Goal: Find specific page/section: Find specific page/section

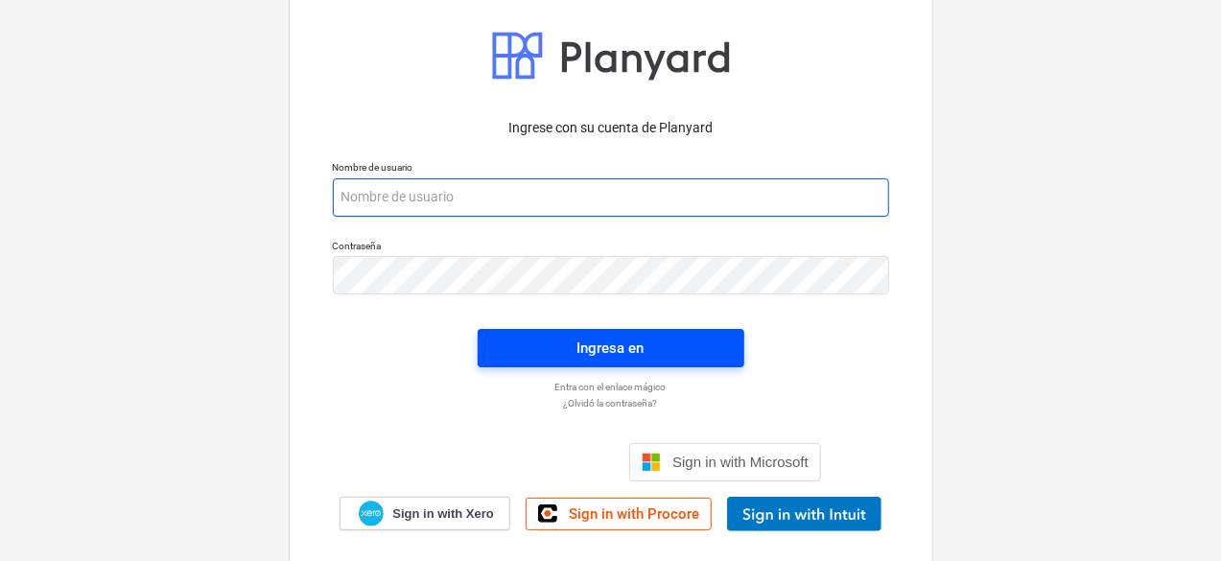
type input "[PERSON_NAME][EMAIL_ADDRESS][DOMAIN_NAME]"
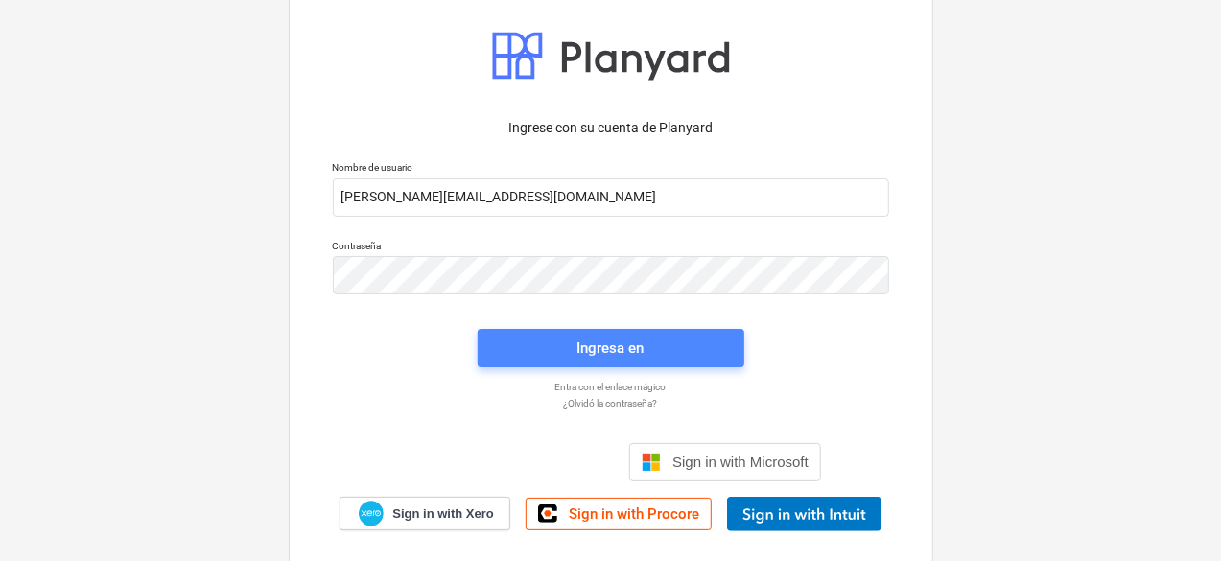
click at [707, 357] on span "Ingresa en" at bounding box center [611, 348] width 221 height 25
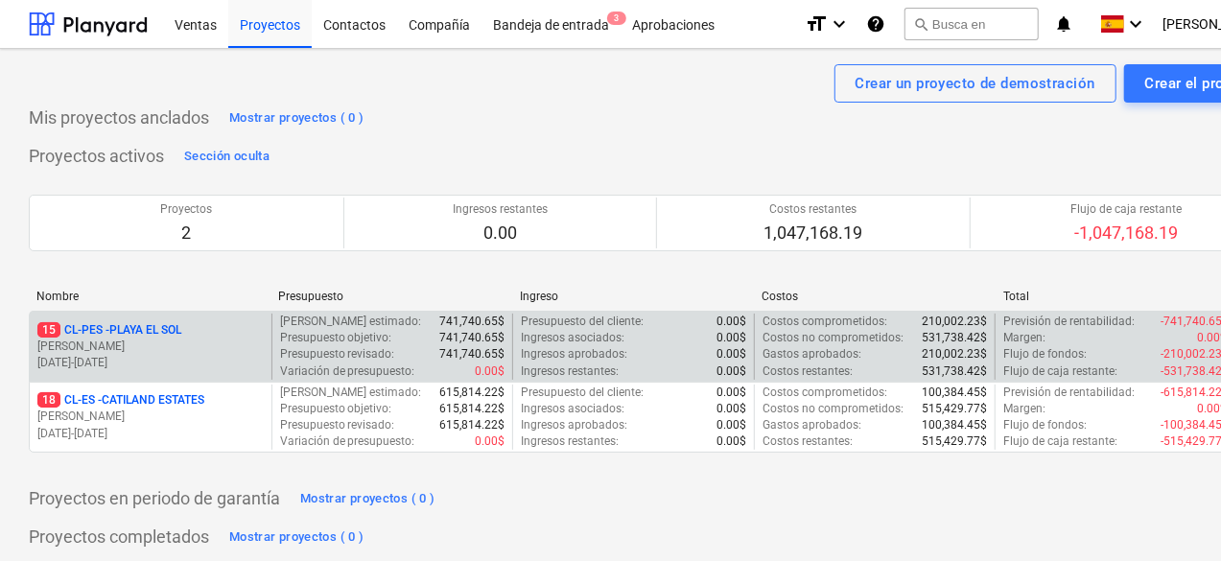
click at [213, 340] on p "[PERSON_NAME]" at bounding box center [150, 347] width 226 height 16
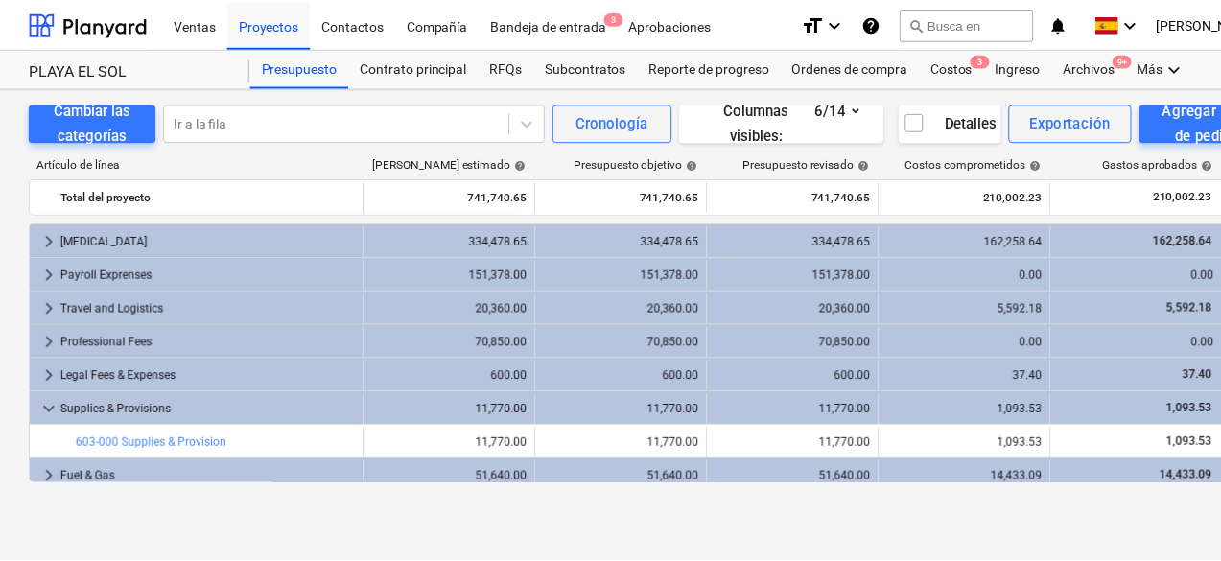
scroll to position [224, 0]
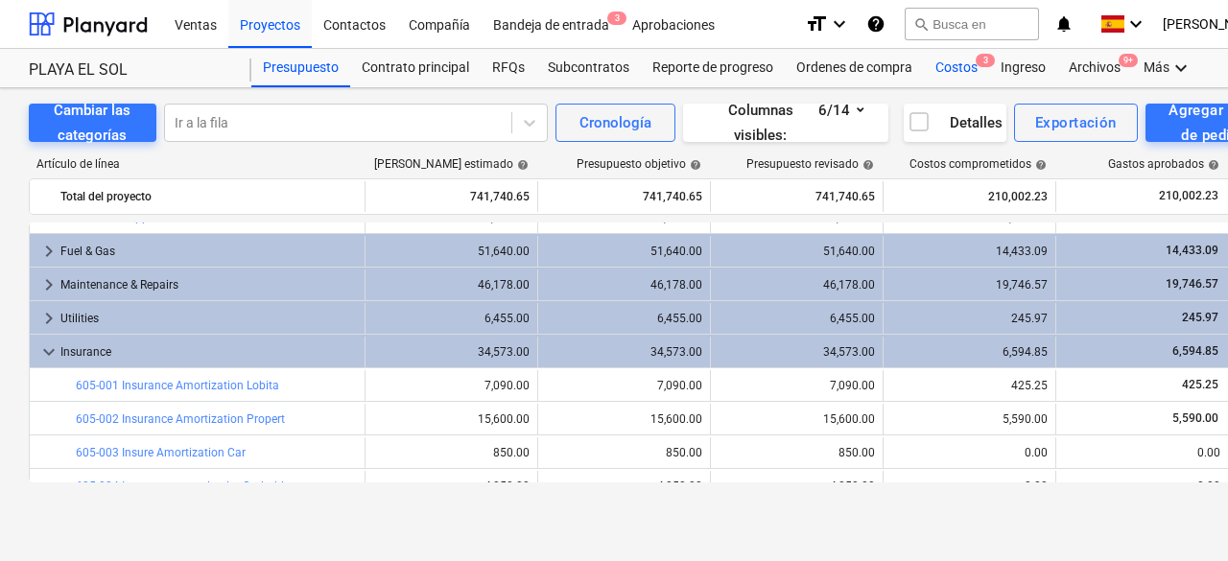
click at [948, 65] on div "Costos 3" at bounding box center [956, 68] width 65 height 38
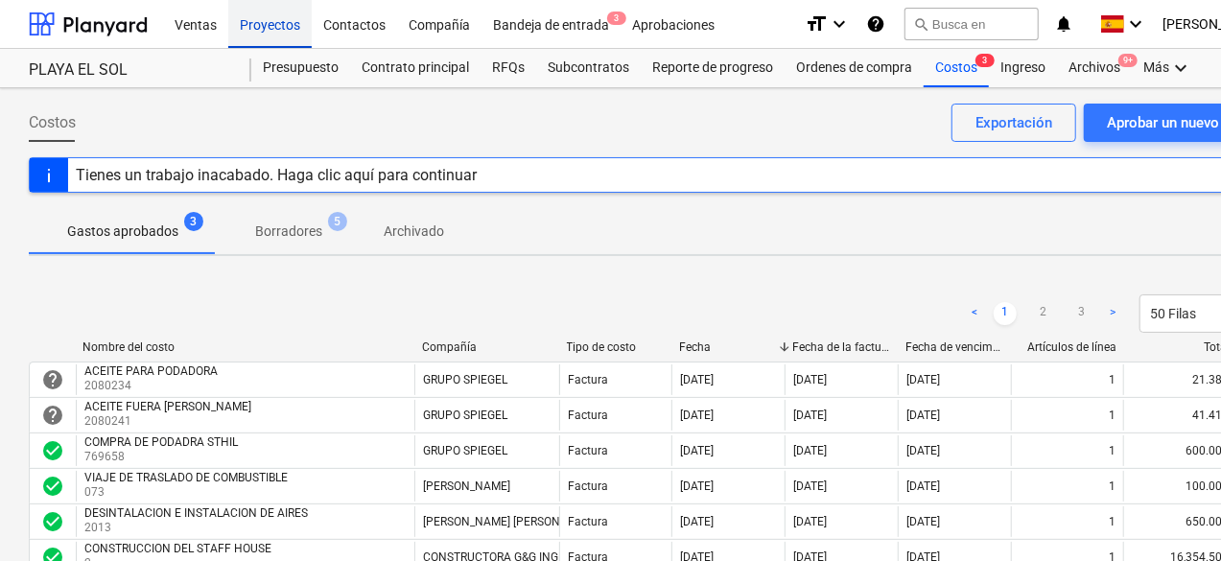
click at [273, 25] on div "Proyectos" at bounding box center [269, 23] width 83 height 49
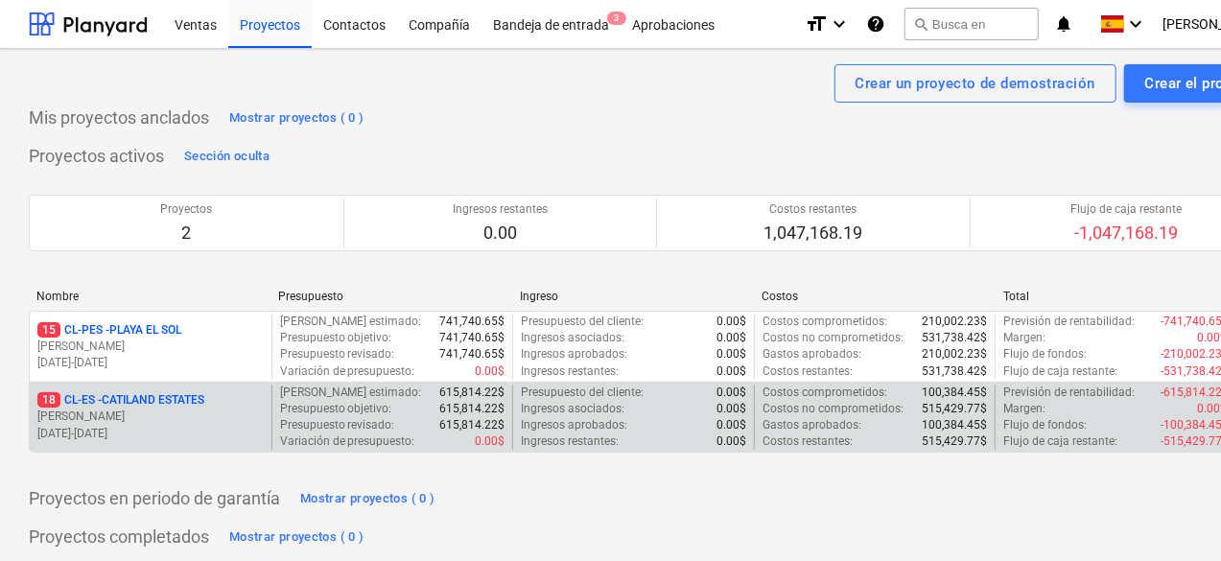
click at [188, 409] on p "[PERSON_NAME]" at bounding box center [150, 417] width 226 height 16
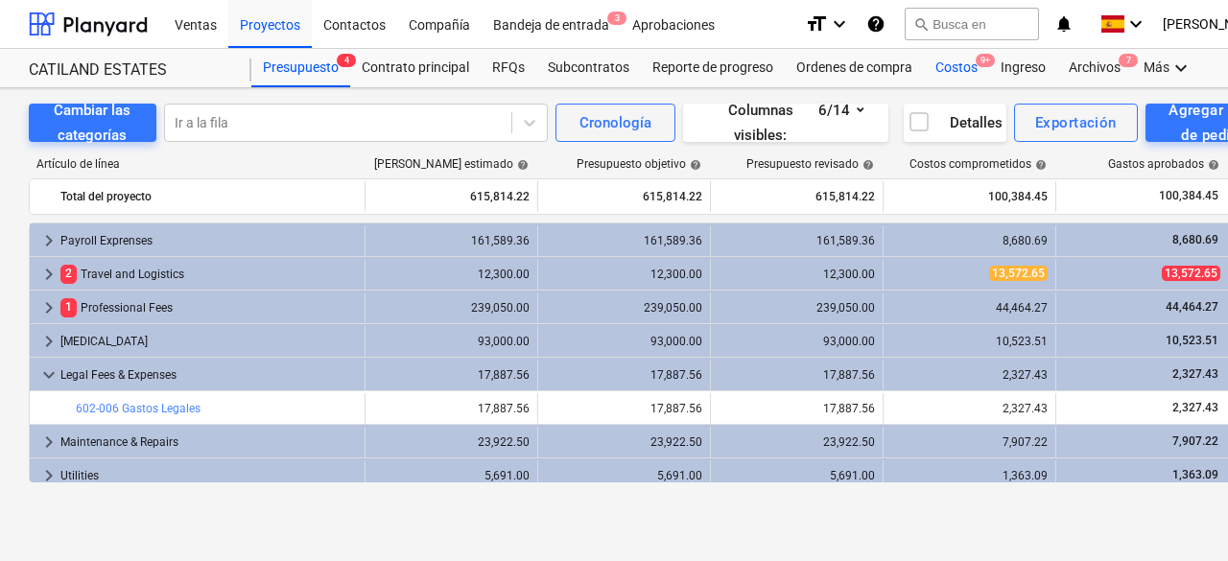
click at [948, 81] on div "Costos 9+" at bounding box center [956, 68] width 65 height 38
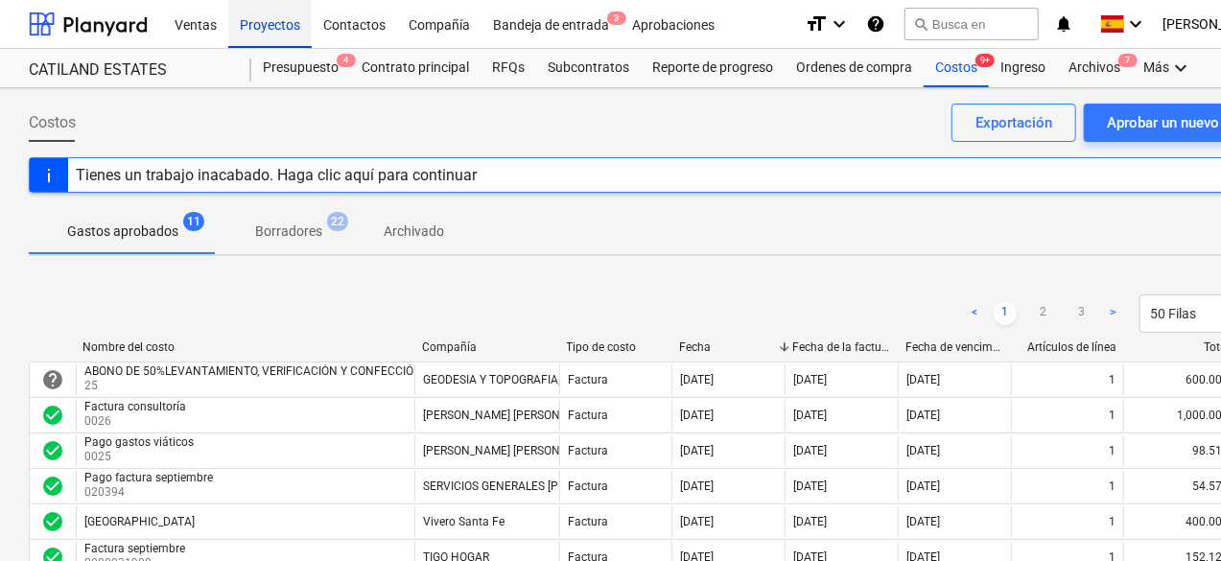
click at [287, 38] on div "Proyectos" at bounding box center [269, 23] width 83 height 49
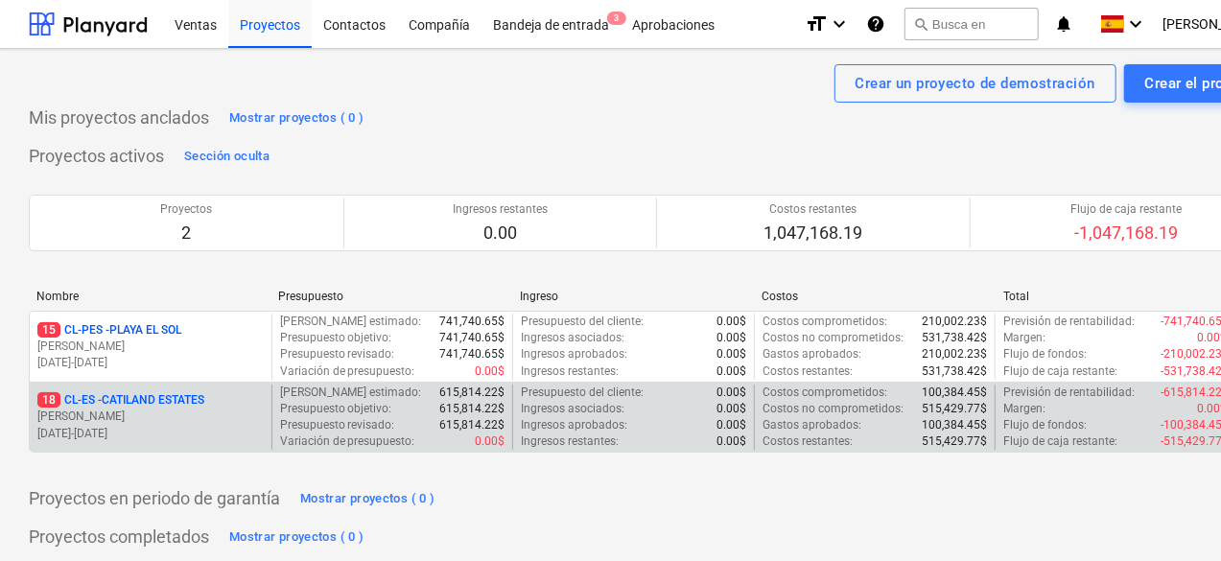
click at [198, 404] on p "18 CL-ES - CATILAND ESTATES" at bounding box center [120, 400] width 167 height 16
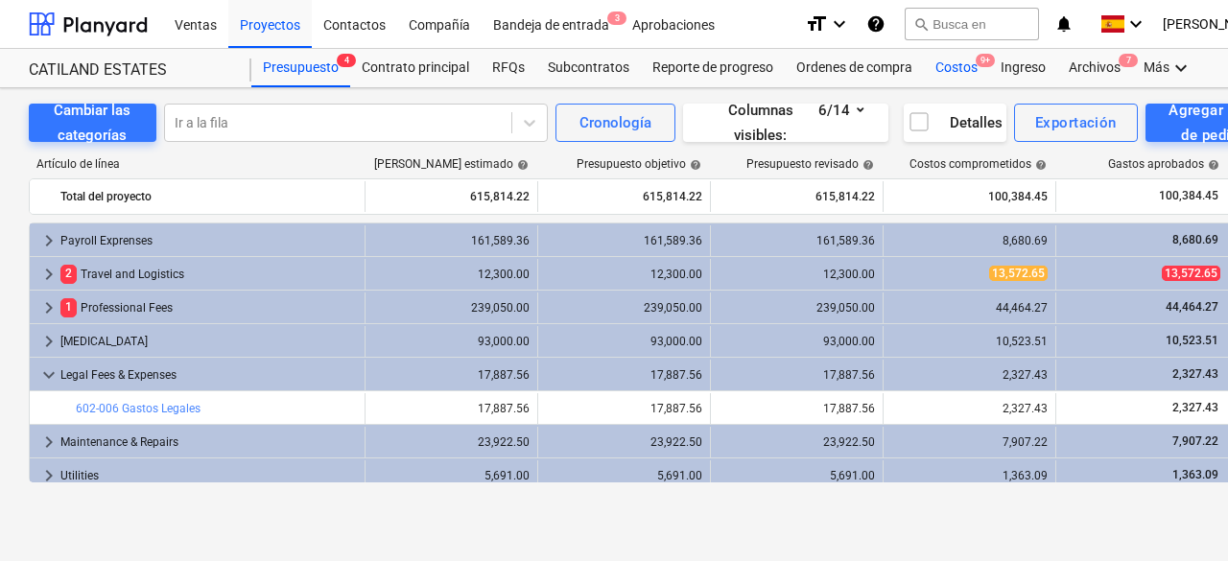
click at [942, 75] on div "Costos 9+" at bounding box center [956, 68] width 65 height 38
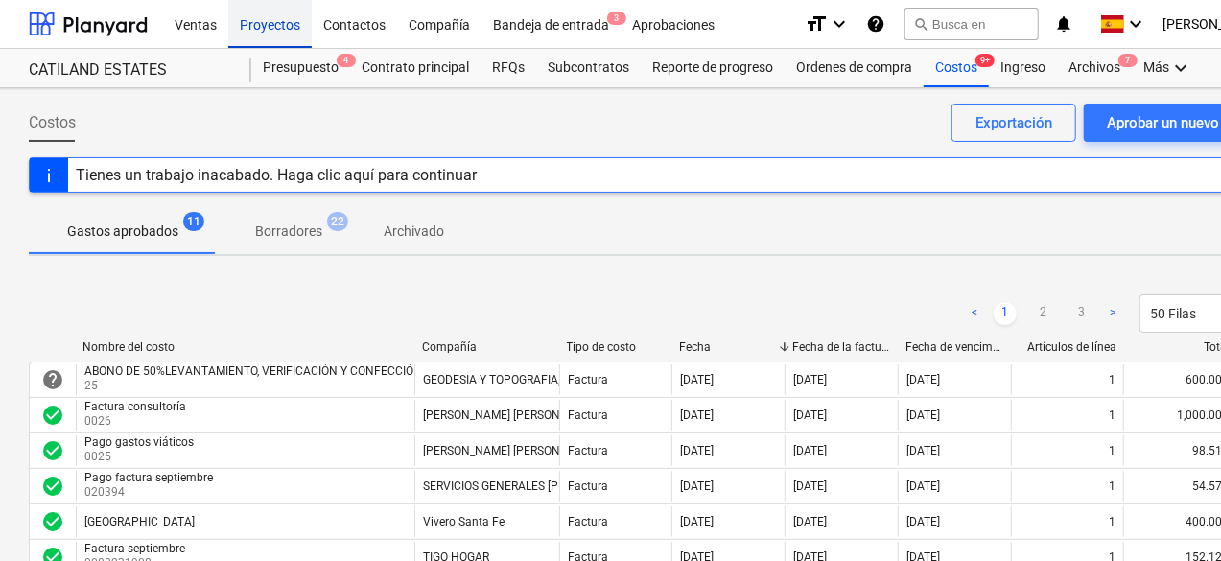
click at [276, 29] on div "Proyectos" at bounding box center [269, 23] width 83 height 49
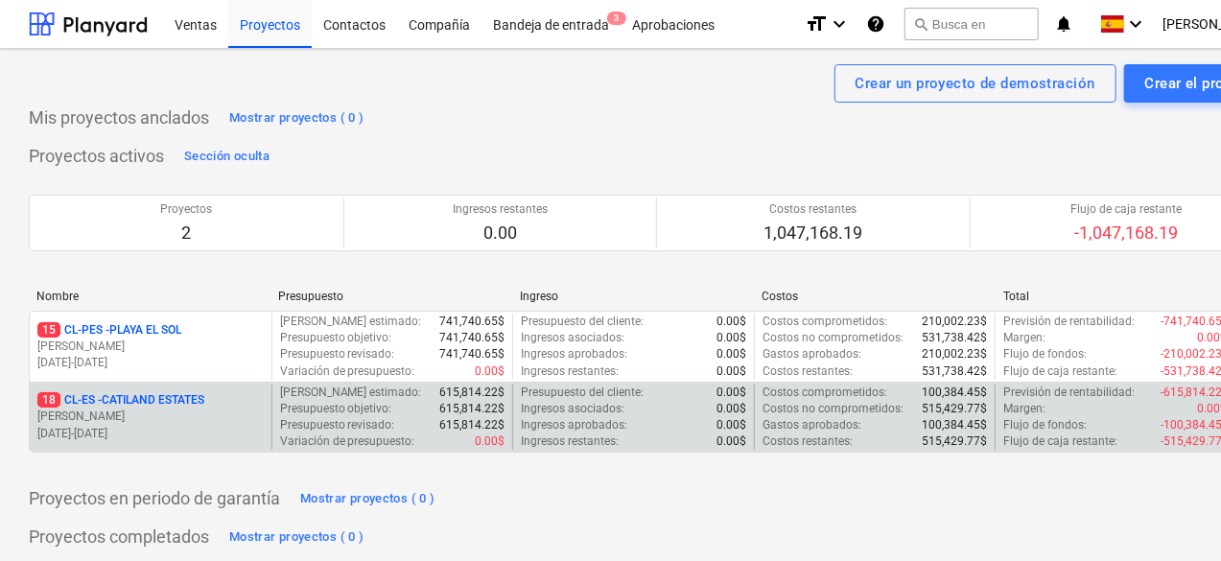
click at [211, 409] on p "[PERSON_NAME]" at bounding box center [150, 417] width 226 height 16
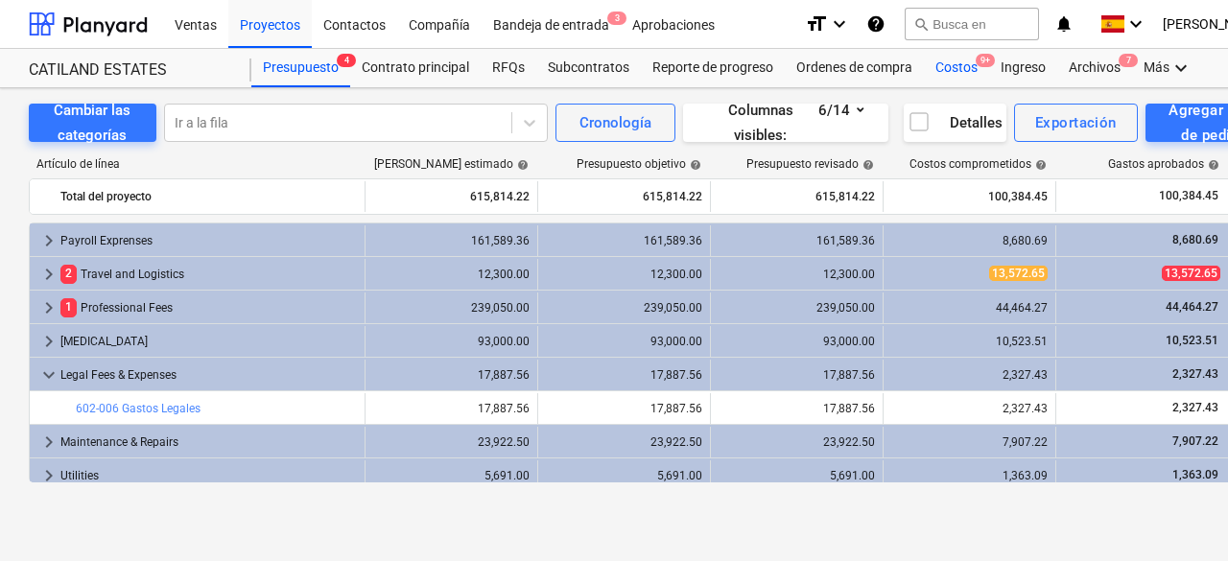
click at [956, 73] on div "Costos 9+" at bounding box center [956, 68] width 65 height 38
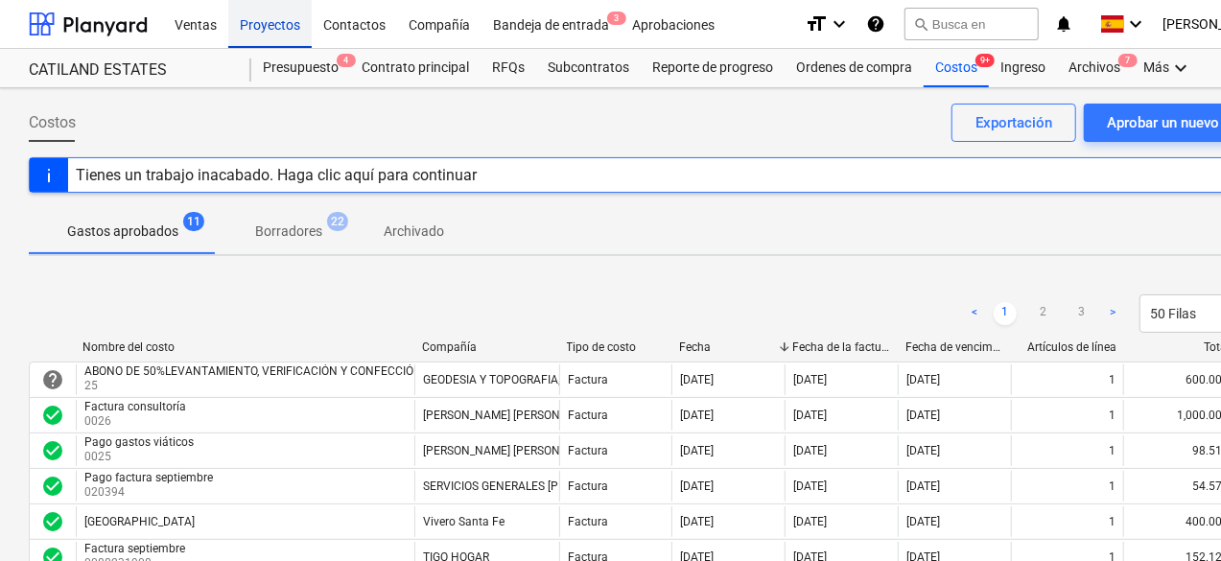
click at [263, 15] on div "Proyectos" at bounding box center [269, 23] width 83 height 49
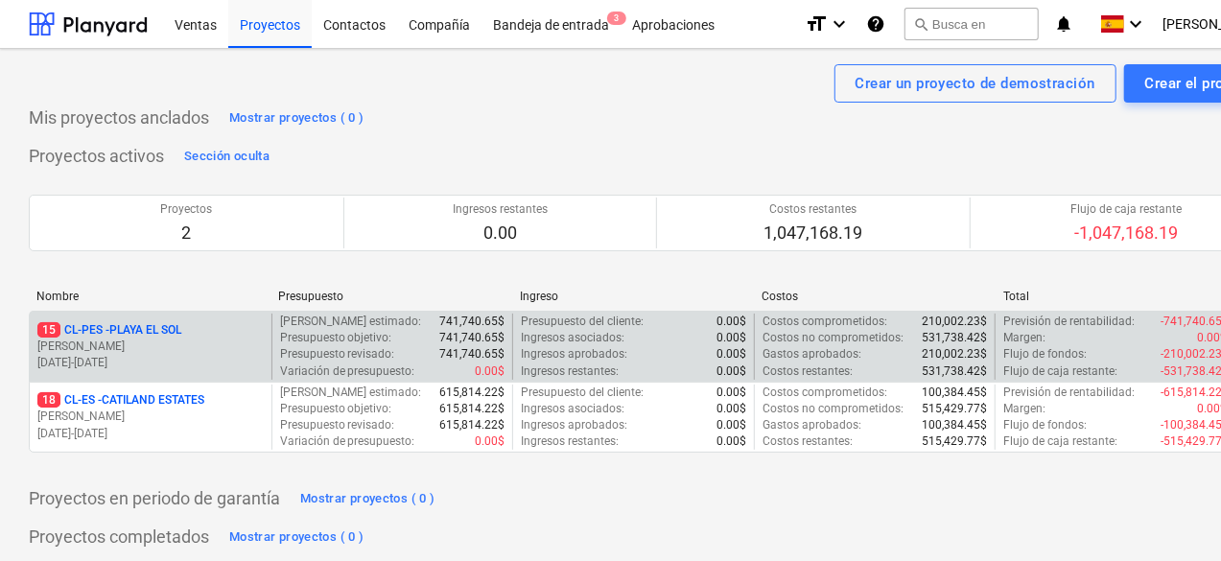
click at [165, 337] on p "15 CL-PES - [GEOGRAPHIC_DATA]" at bounding box center [109, 330] width 144 height 16
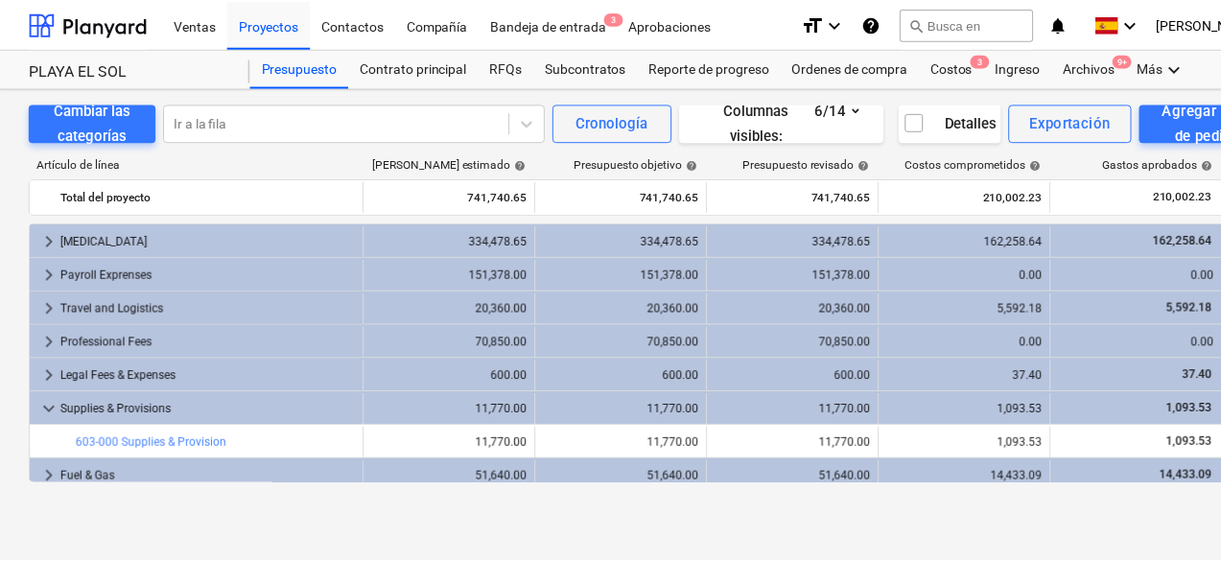
scroll to position [224, 0]
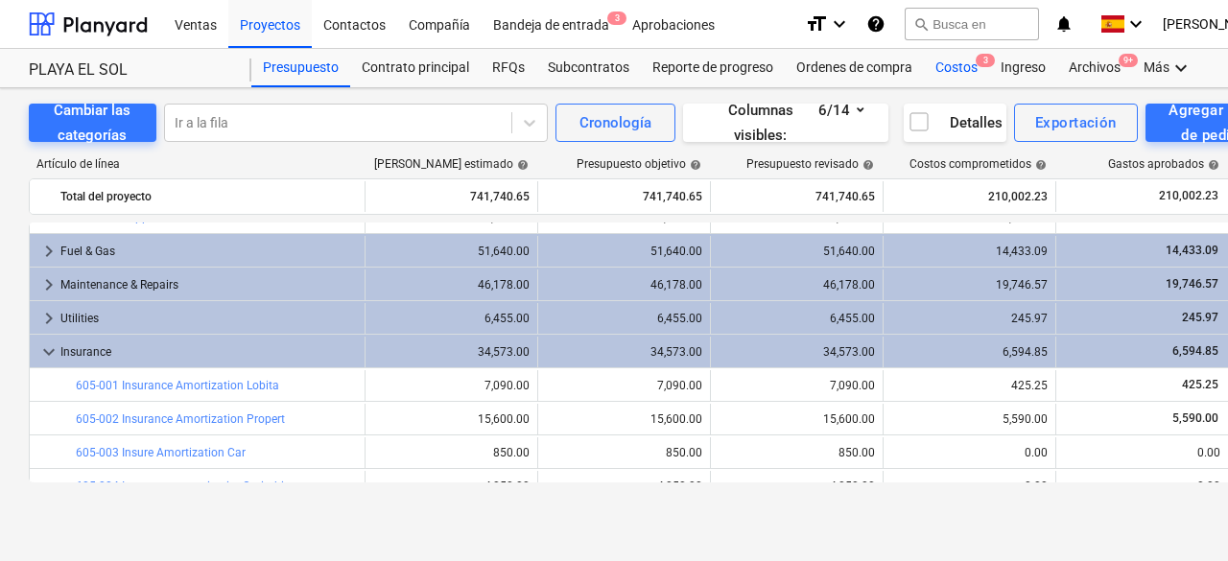
click at [959, 72] on div "Costos 3" at bounding box center [956, 68] width 65 height 38
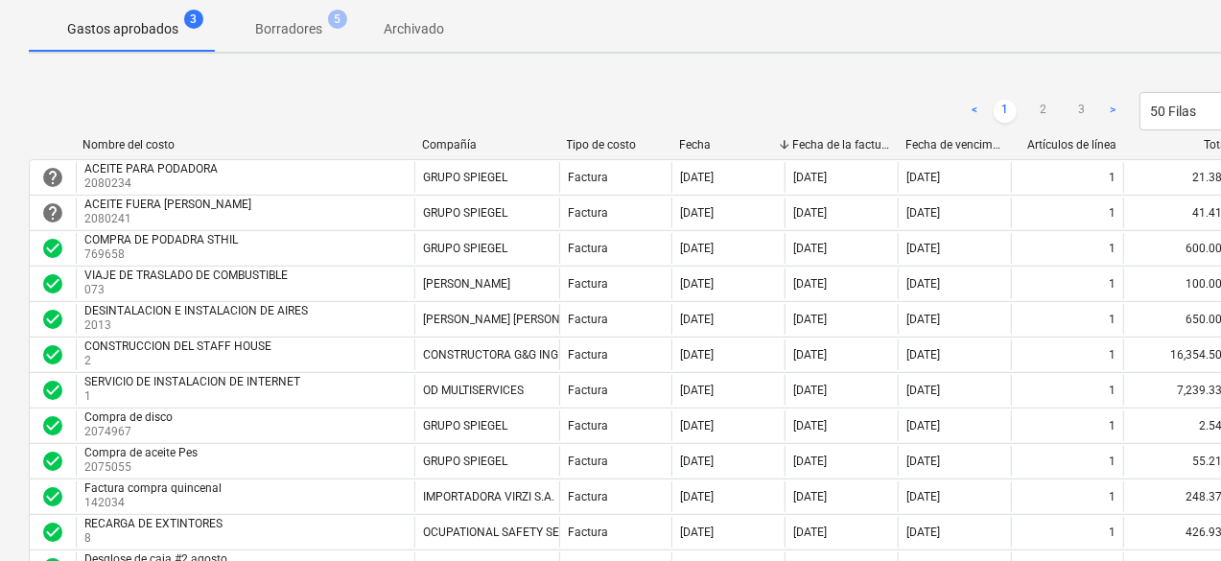
scroll to position [211, 0]
